Goal: Download file/media

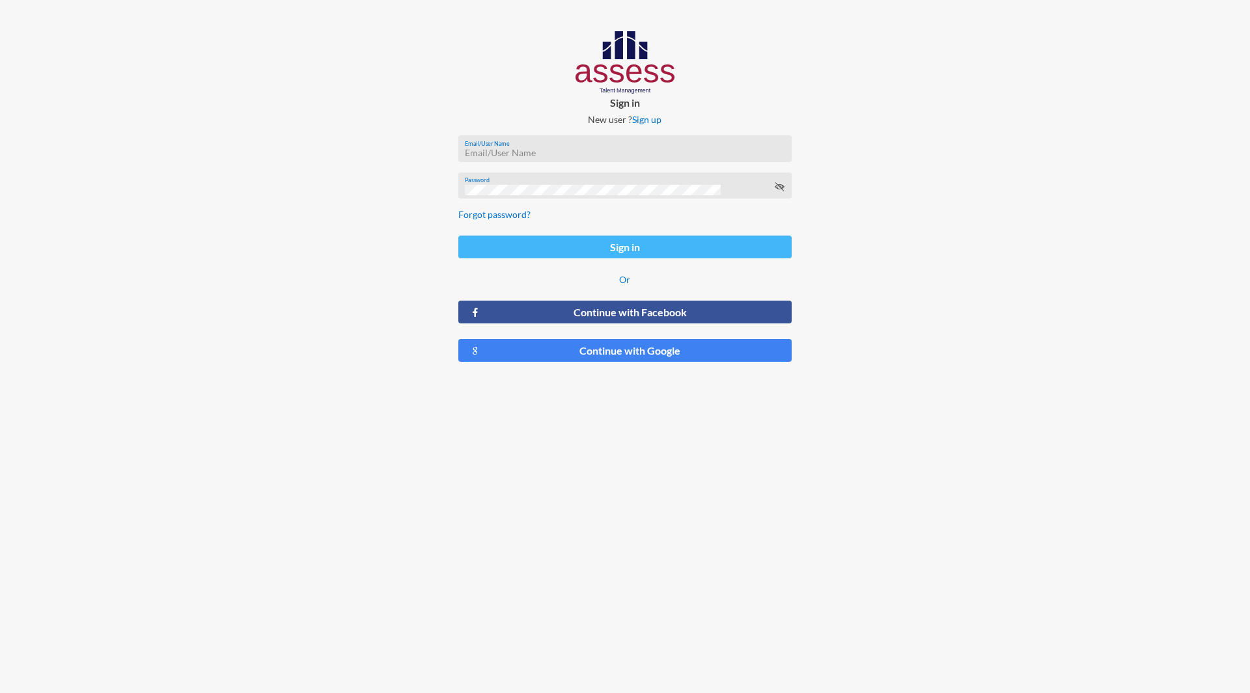
type input "m.elshafie@assesstm.com"
click at [633, 242] on button "Sign in" at bounding box center [624, 247] width 333 height 23
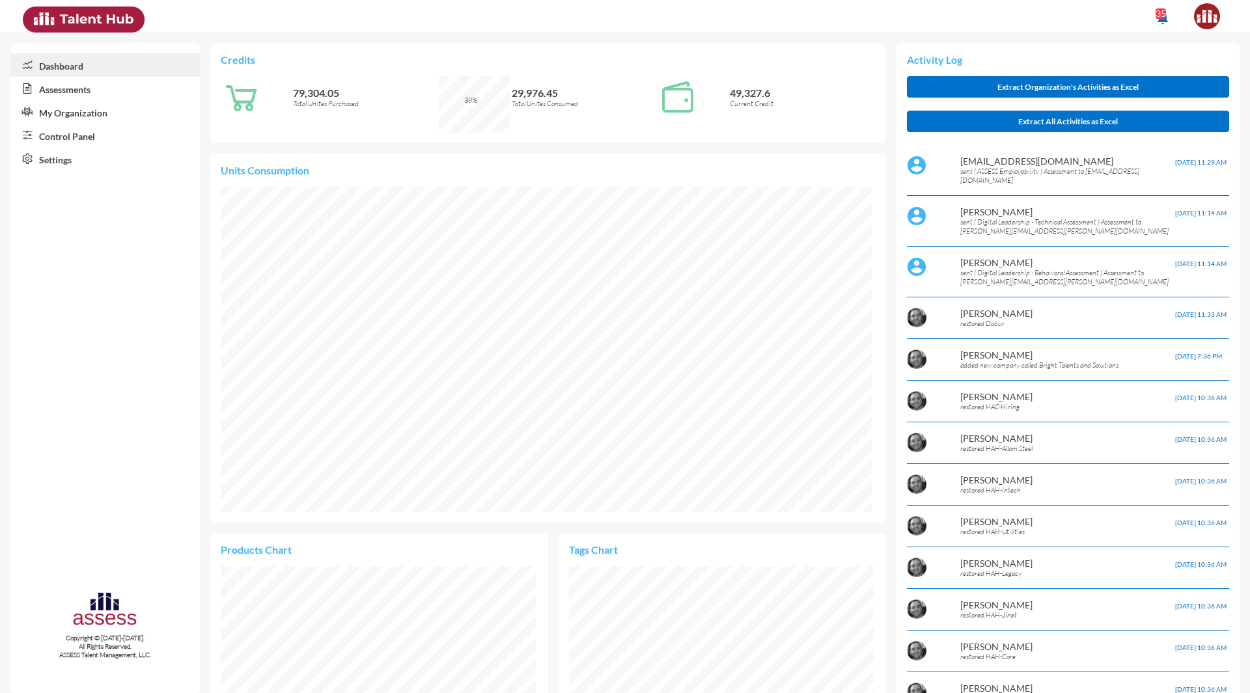
click at [58, 129] on link "Control Panel" at bounding box center [104, 135] width 189 height 23
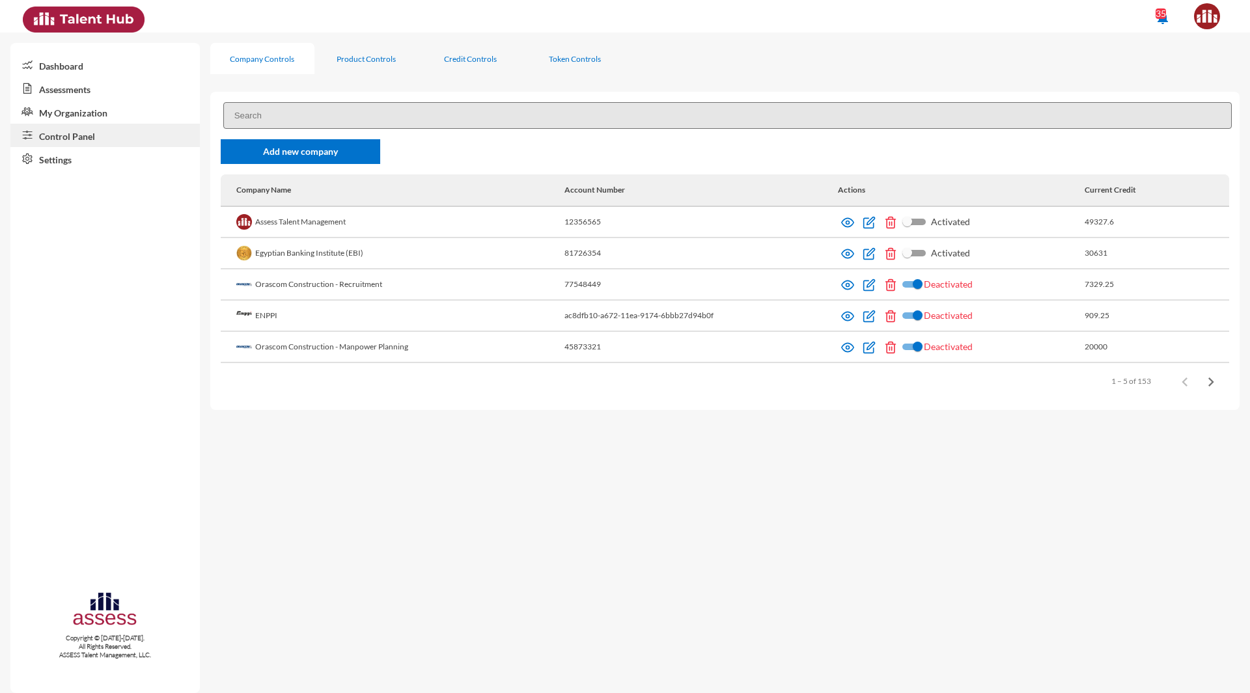
click at [322, 112] on input at bounding box center [727, 115] width 1009 height 27
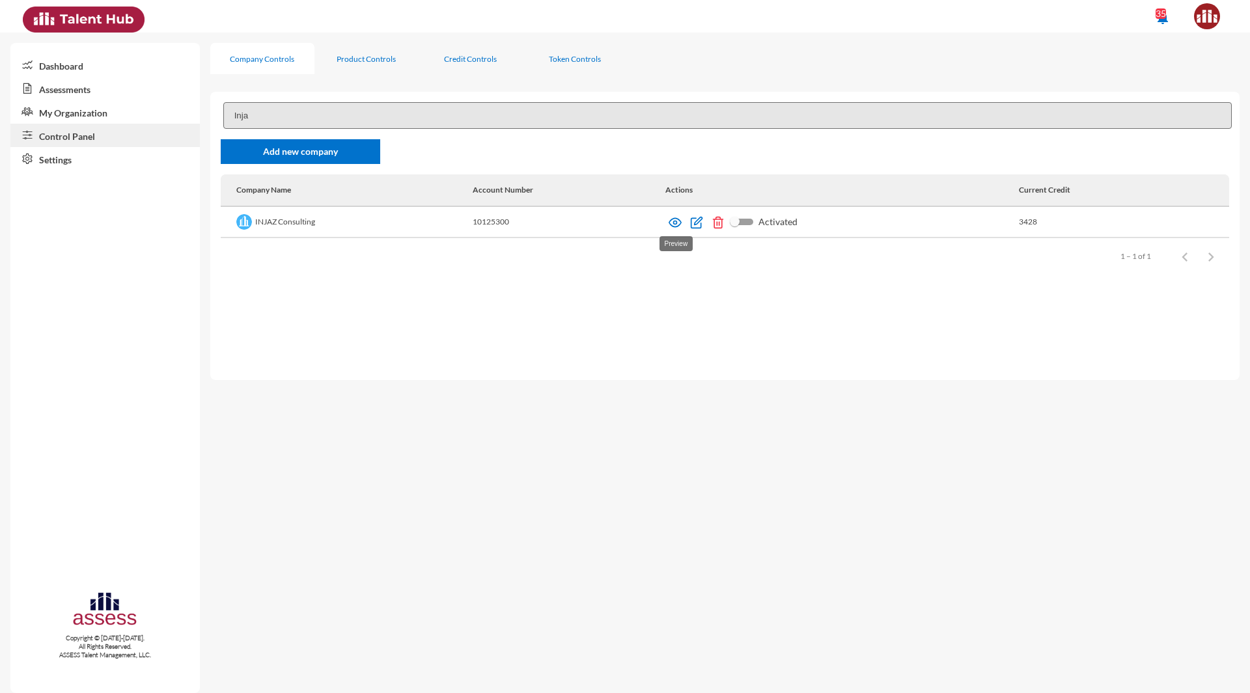
type input "Inja"
click at [672, 218] on img at bounding box center [675, 222] width 13 height 13
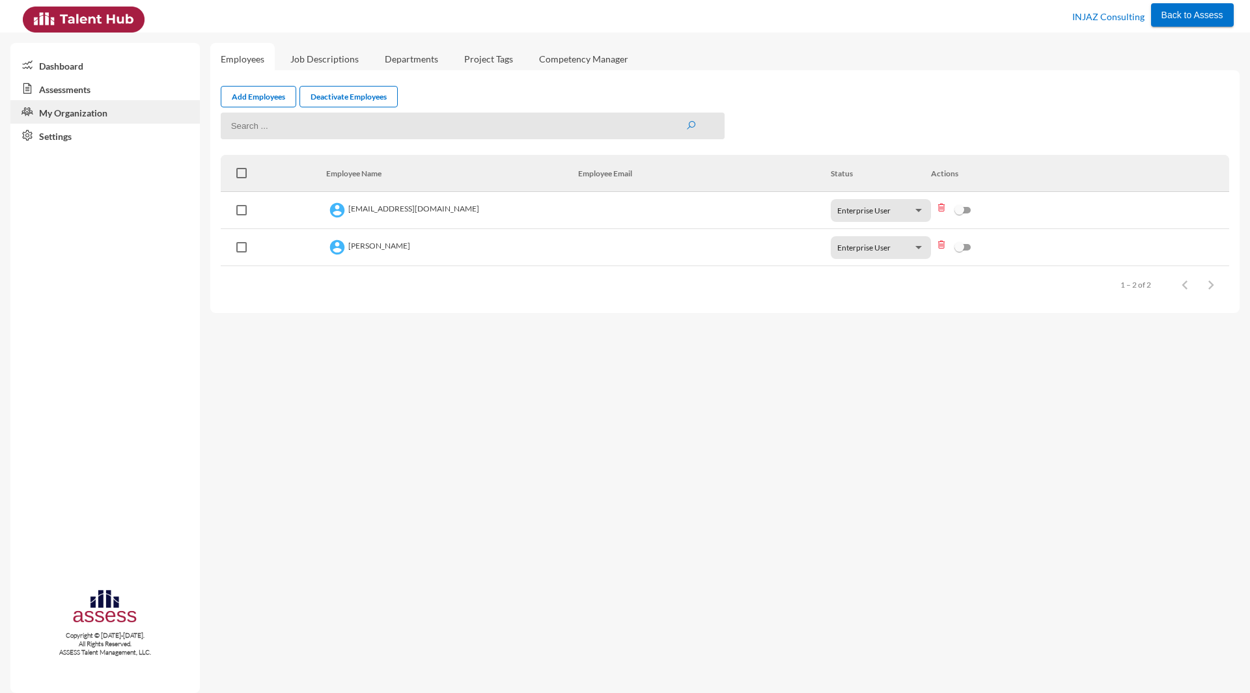
click at [56, 86] on link "Assessments" at bounding box center [104, 88] width 189 height 23
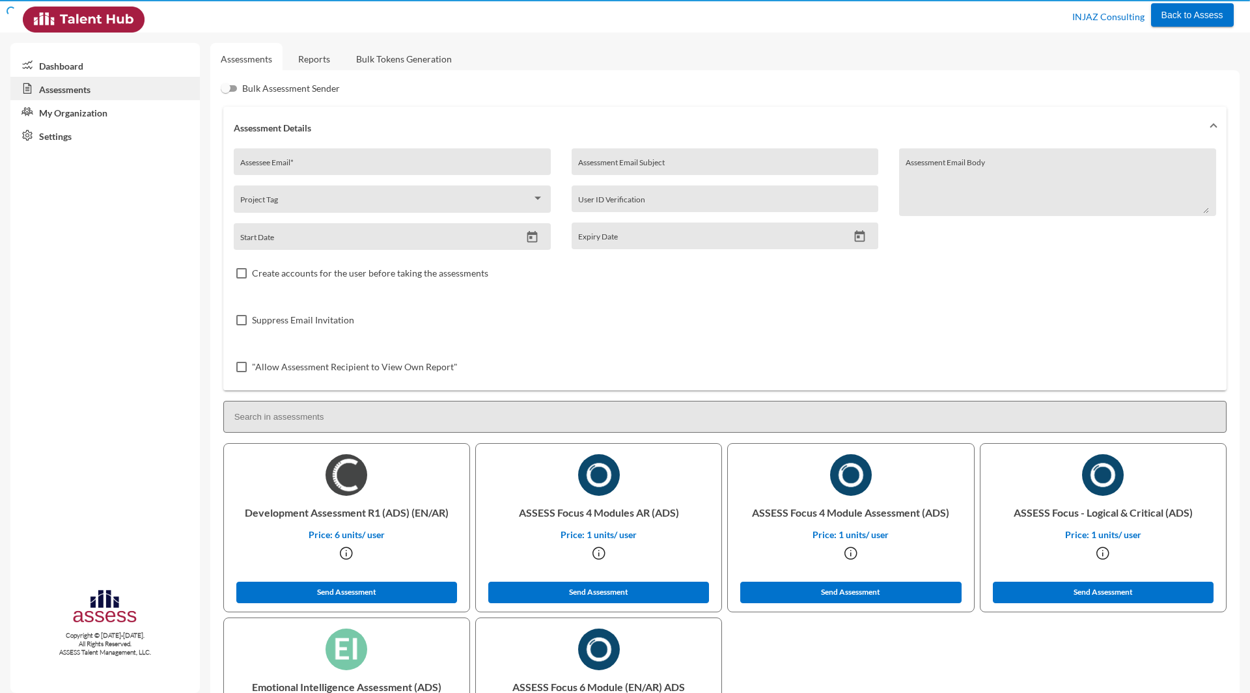
click at [313, 53] on link "Reports" at bounding box center [314, 59] width 53 height 32
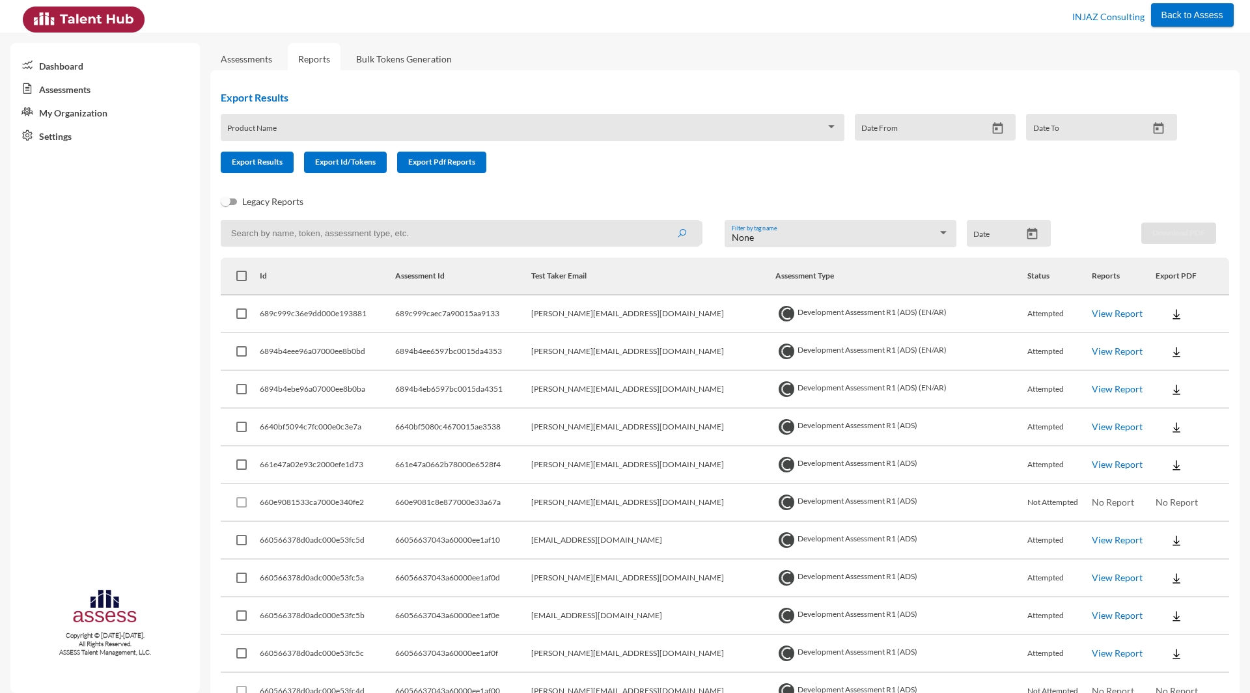
click at [1092, 311] on link "View Report" at bounding box center [1117, 313] width 51 height 11
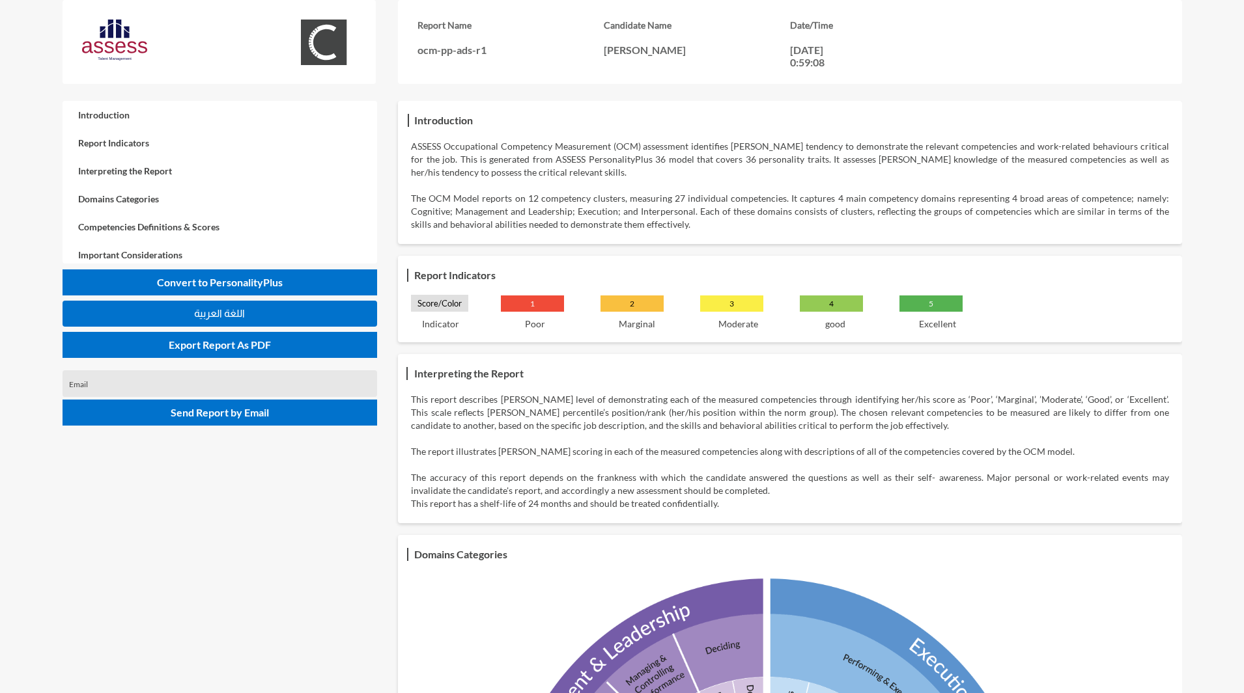
click at [220, 314] on span "اللغة العربية" at bounding box center [219, 313] width 51 height 11
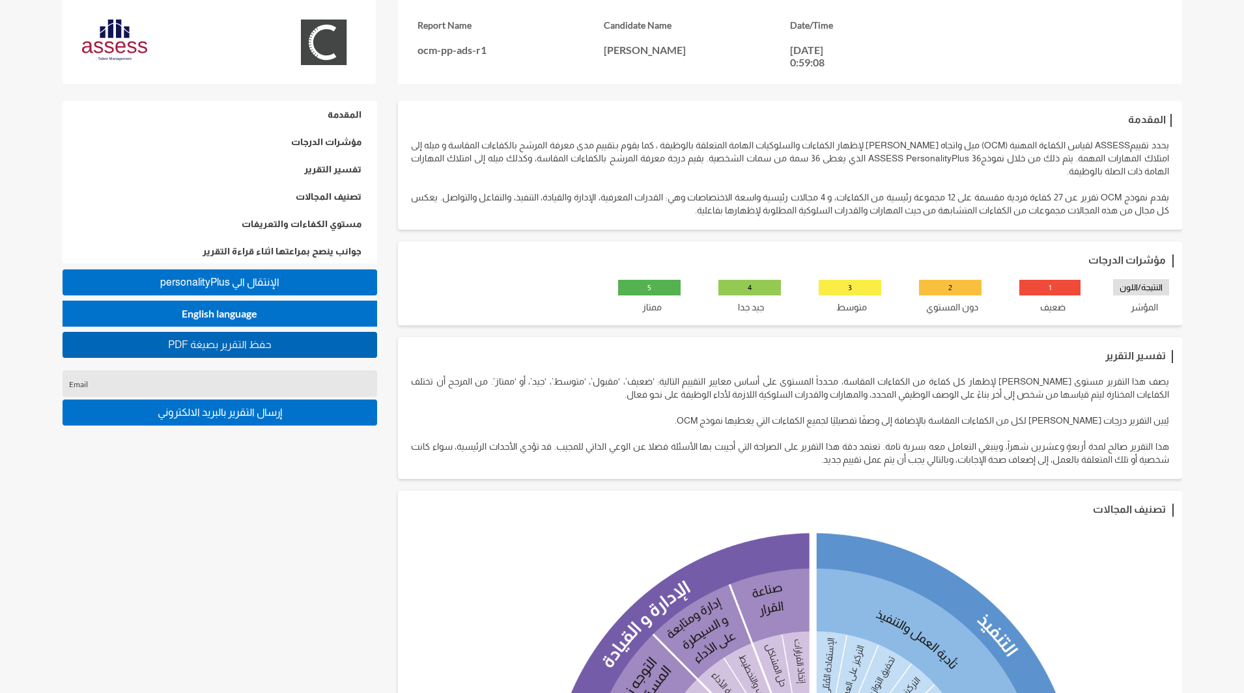
click at [258, 352] on button "PDF حفظ التقرير بصيغة" at bounding box center [220, 345] width 314 height 26
click at [271, 281] on span "personalityPlus اﻹنتقال الي" at bounding box center [219, 282] width 119 height 11
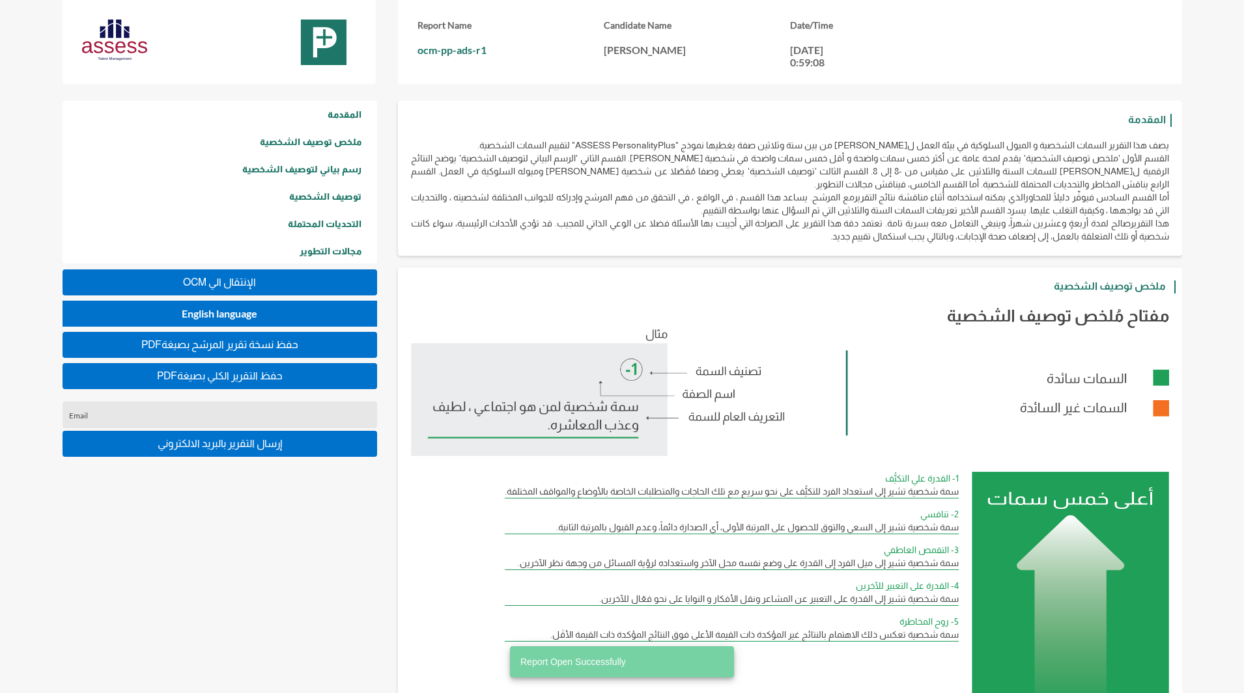
scroll to position [693, 1244]
click at [246, 375] on span "PDFحفظ التقرير الكلي بصيغة" at bounding box center [220, 375] width 126 height 11
